Goal: Information Seeking & Learning: Stay updated

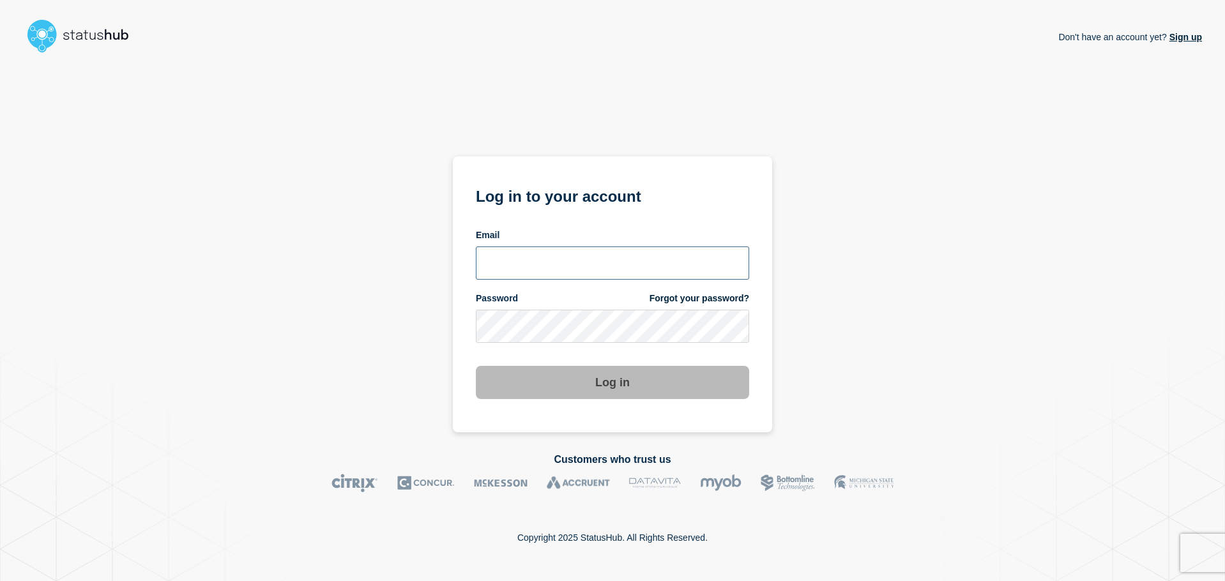
click at [567, 268] on input "email input" at bounding box center [612, 263] width 273 height 33
click at [541, 270] on input "email input" at bounding box center [612, 263] width 273 height 33
click at [924, 330] on div "Don't have an account yet? Sign up Log in to your account Email Password Forgot…" at bounding box center [612, 245] width 1179 height 374
click at [501, 264] on input "email input" at bounding box center [612, 263] width 273 height 33
click at [565, 252] on input "bkotha" at bounding box center [612, 263] width 273 height 33
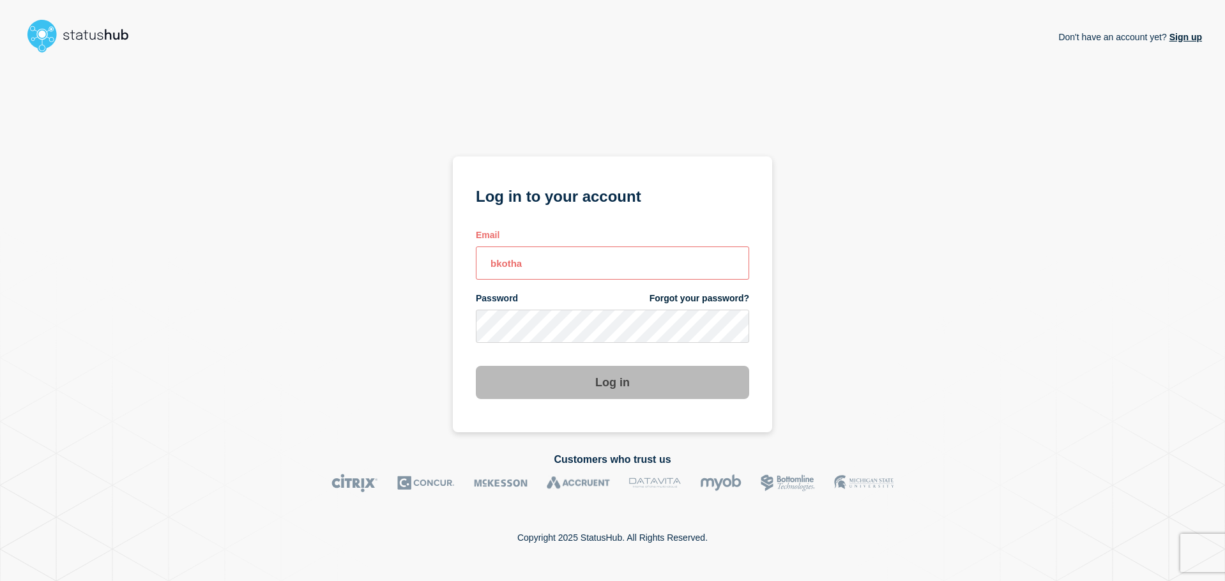
type input "bkotha@clemson.edu"
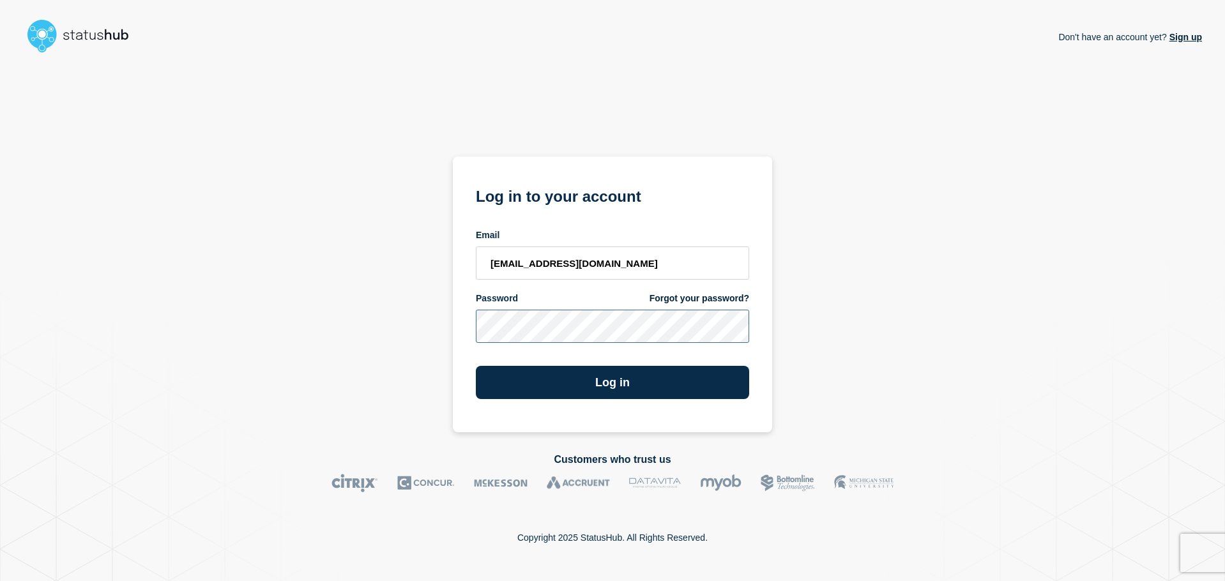
click at [476, 366] on button "Log in" at bounding box center [612, 382] width 273 height 33
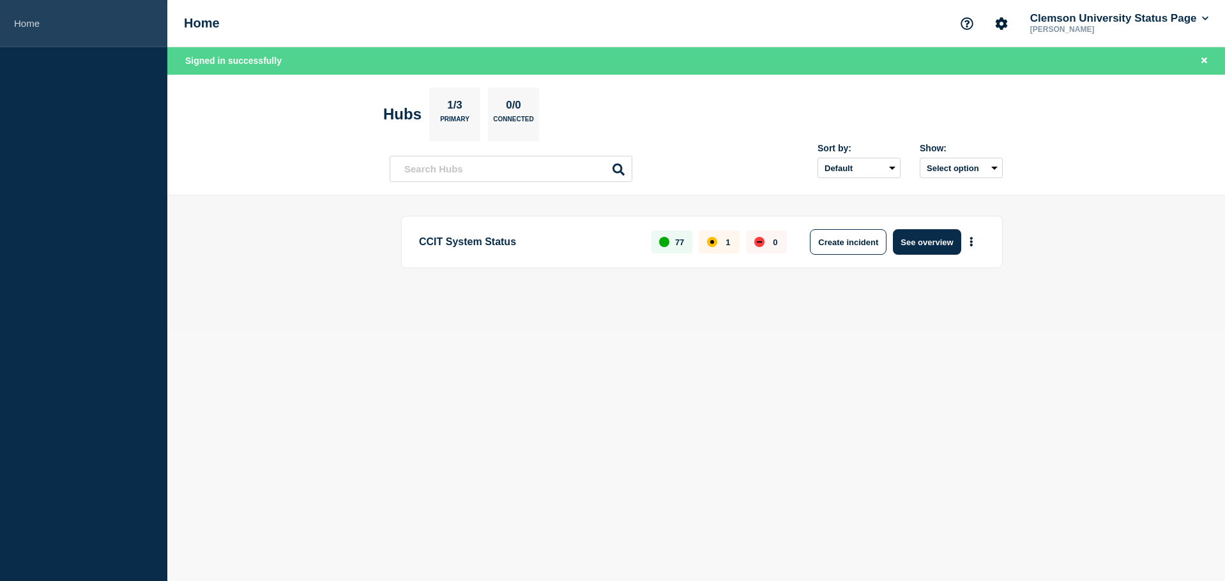
click at [26, 16] on link "Home" at bounding box center [83, 23] width 167 height 47
click at [955, 161] on button "Select option" at bounding box center [961, 168] width 83 height 20
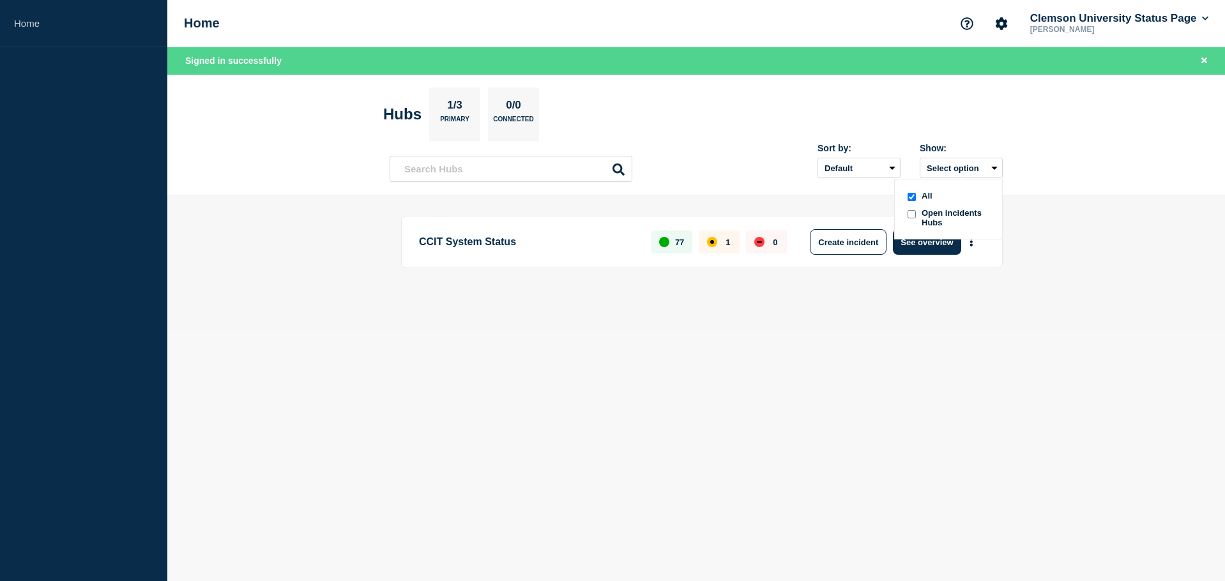
click at [915, 212] on input "openIncidentsHubs checkbox" at bounding box center [912, 214] width 8 height 8
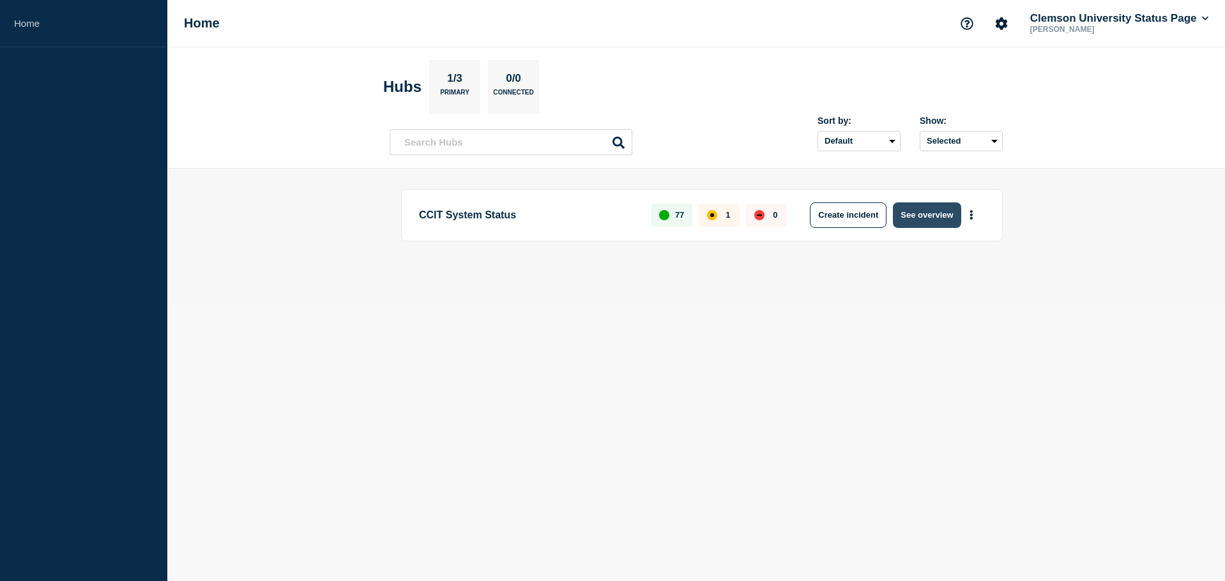
click at [916, 219] on button "See overview" at bounding box center [927, 216] width 68 height 26
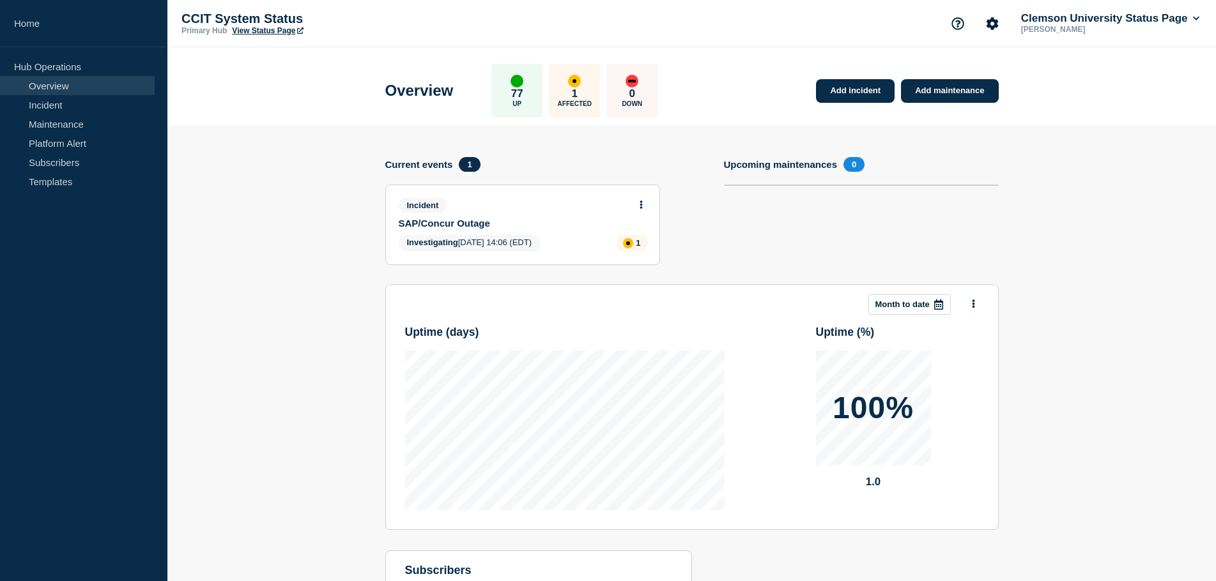
click at [570, 91] on div "1 Affected" at bounding box center [574, 91] width 51 height 54
click at [576, 80] on div "affected" at bounding box center [574, 81] width 4 height 4
click at [49, 111] on link "Incident" at bounding box center [77, 104] width 155 height 19
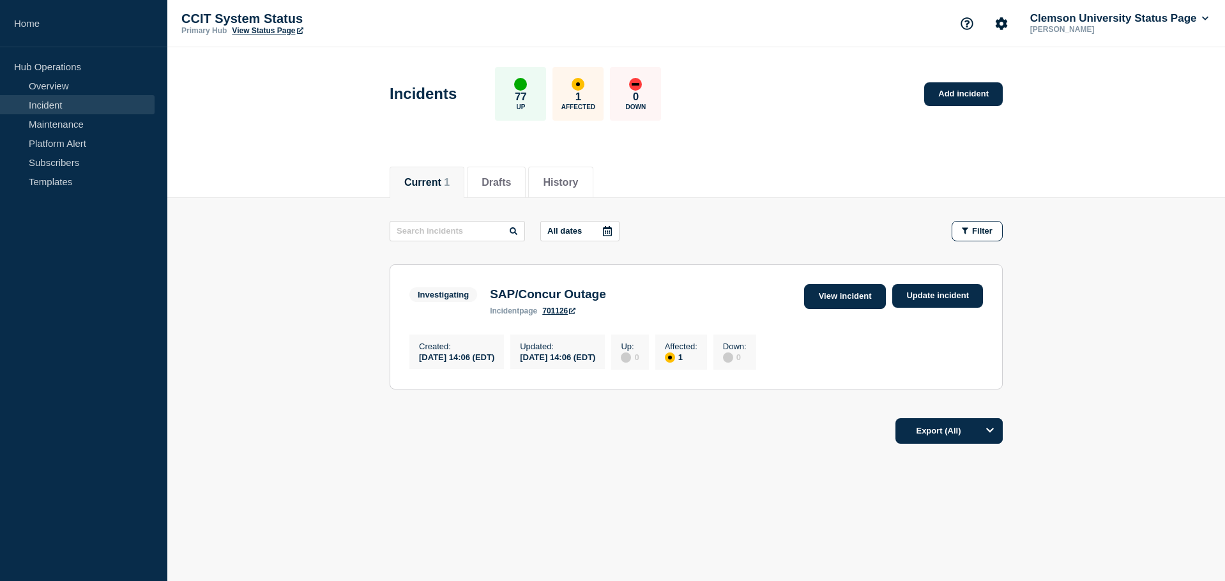
click at [850, 289] on link "View incident" at bounding box center [845, 296] width 82 height 25
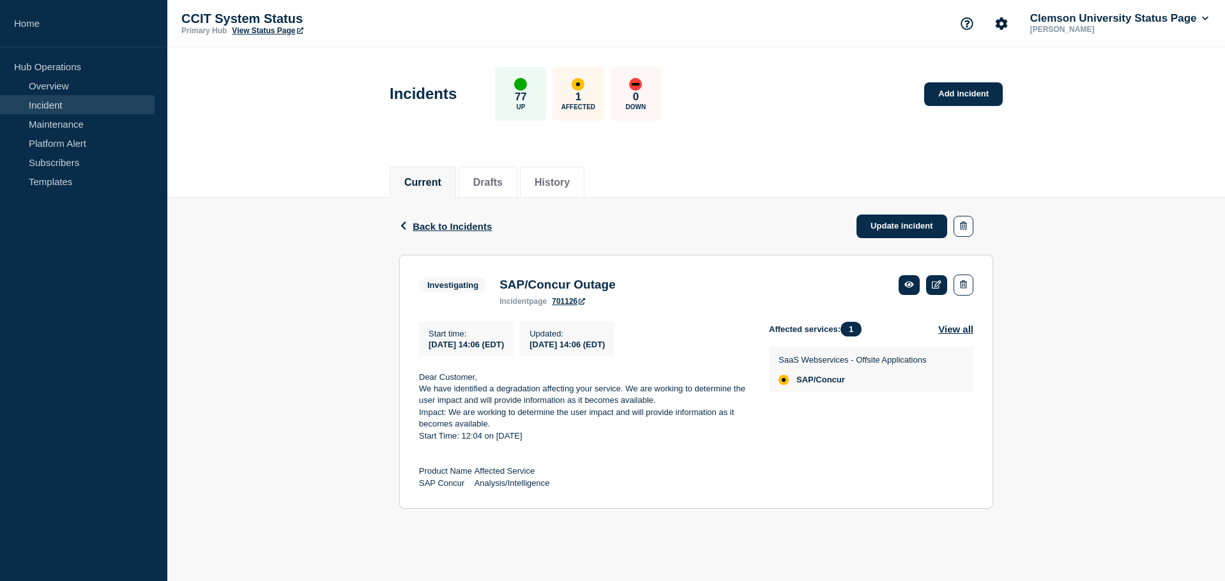
click at [572, 305] on link "701126" at bounding box center [568, 301] width 33 height 9
